Goal: Task Accomplishment & Management: Use online tool/utility

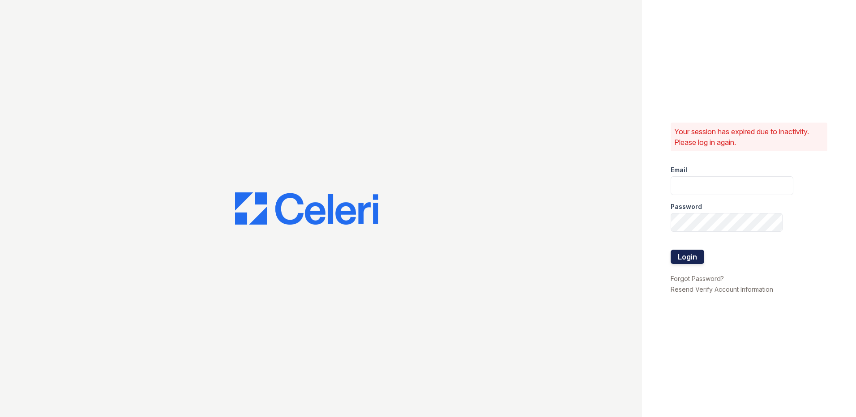
type input "[EMAIL_ADDRESS][DOMAIN_NAME]"
click at [697, 260] on button "Login" at bounding box center [688, 257] width 34 height 14
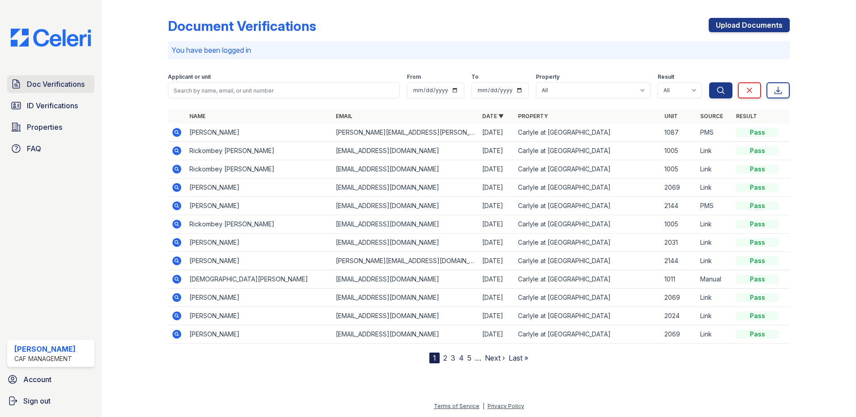
click at [69, 89] on span "Doc Verifications" at bounding box center [56, 84] width 58 height 11
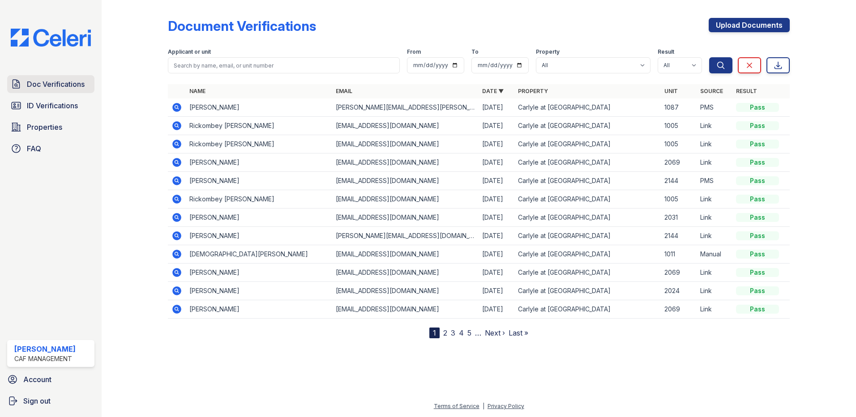
click at [81, 85] on span "Doc Verifications" at bounding box center [56, 84] width 58 height 11
click at [627, 375] on div at bounding box center [479, 377] width 726 height 48
